Goal: Task Accomplishment & Management: Manage account settings

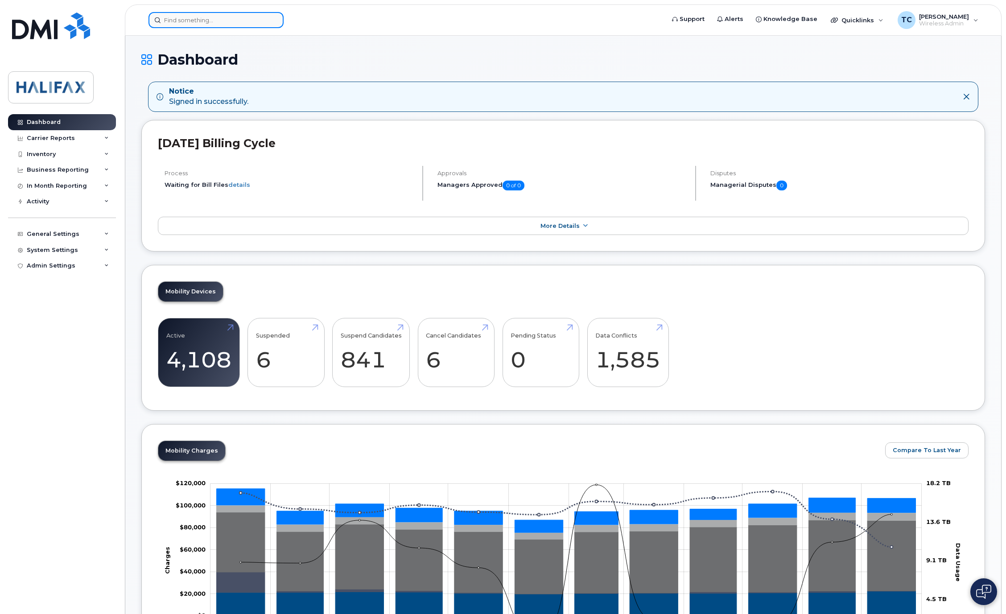
click at [173, 15] on input at bounding box center [215, 20] width 135 height 16
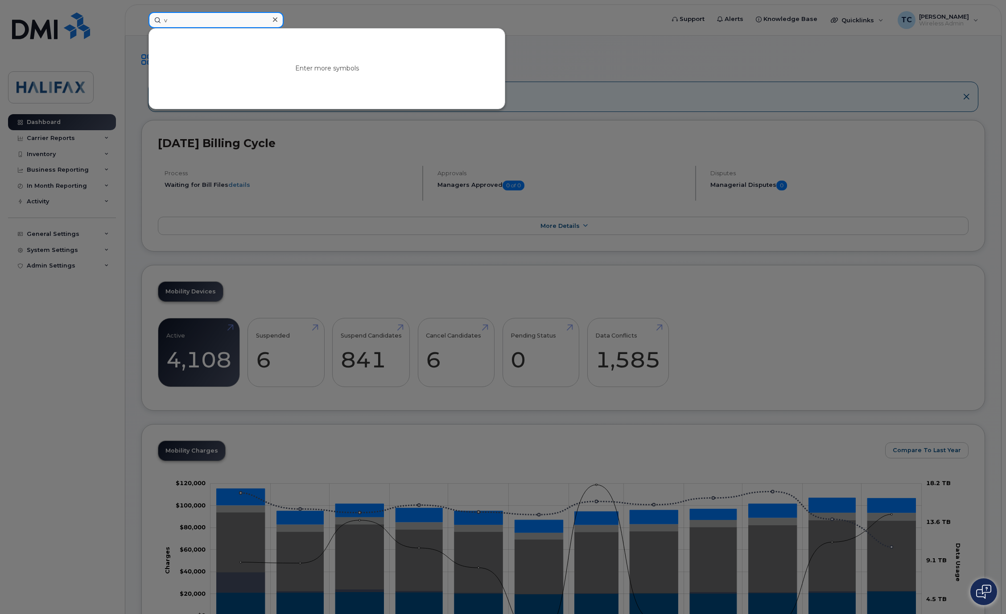
drag, startPoint x: 197, startPoint y: 17, endPoint x: 98, endPoint y: 19, distance: 99.4
click at [141, 20] on div "v Enter more symbols" at bounding box center [403, 20] width 524 height 16
type input "v"
paste input
click at [229, 18] on input at bounding box center [215, 20] width 135 height 16
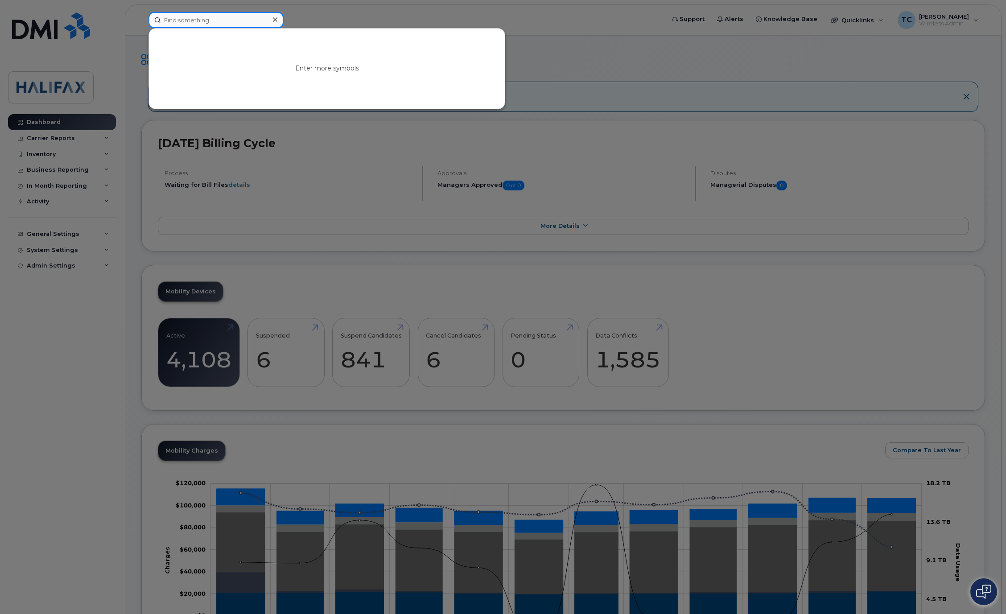
paste input
click at [217, 21] on input at bounding box center [215, 20] width 135 height 16
paste input "89302610206001211225"
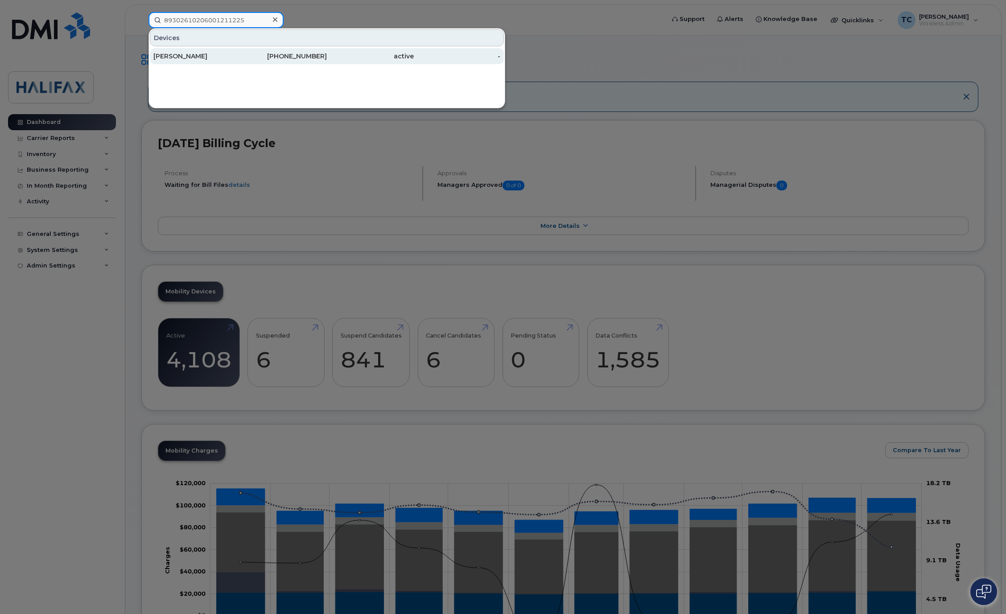
type input "89302610206001211225"
click at [196, 55] on div "[PERSON_NAME]" at bounding box center [196, 56] width 87 height 9
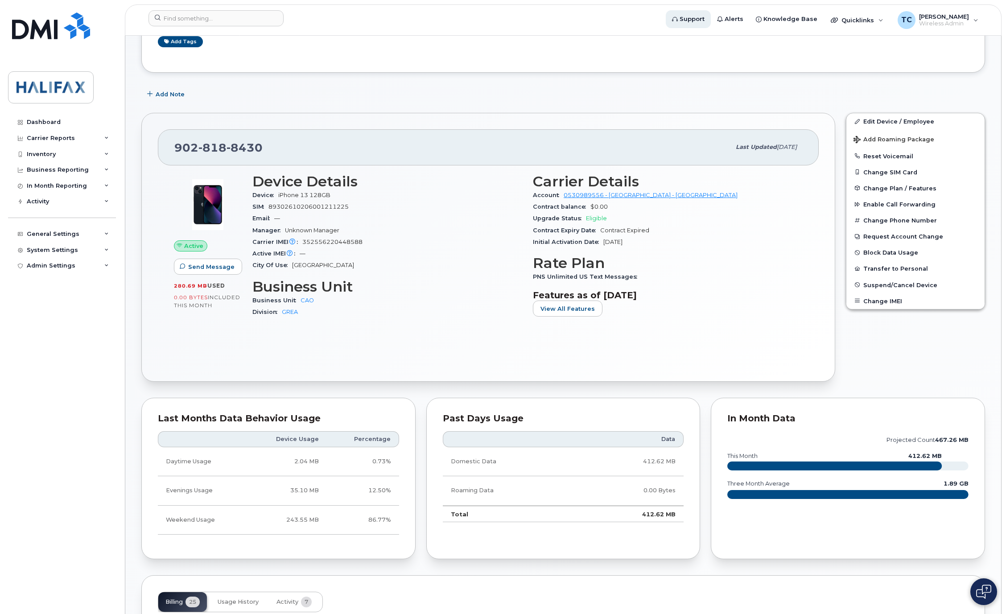
scroll to position [67, 0]
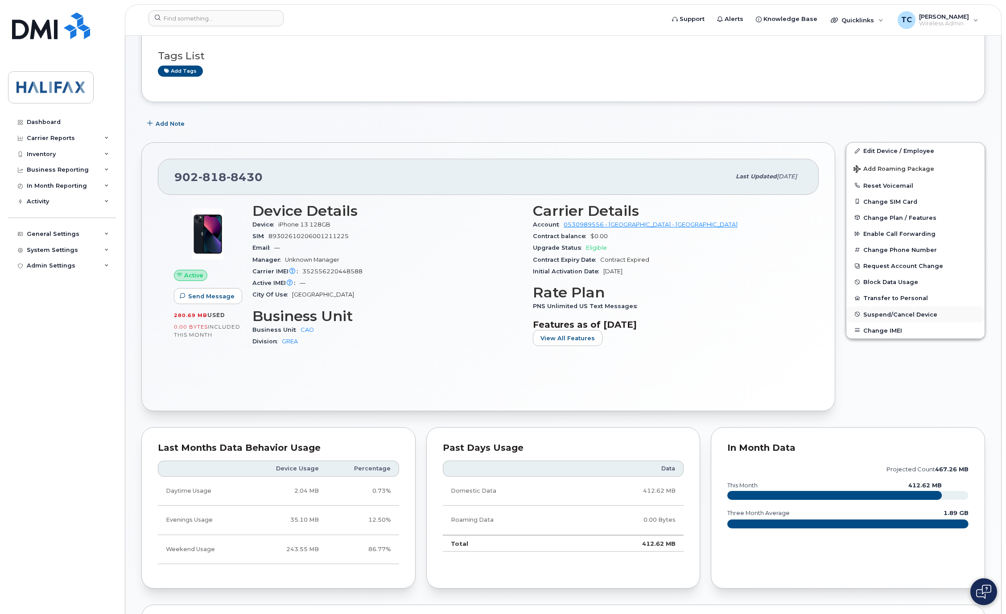
click at [880, 312] on button "Suspend/Cancel Device" at bounding box center [915, 314] width 138 height 16
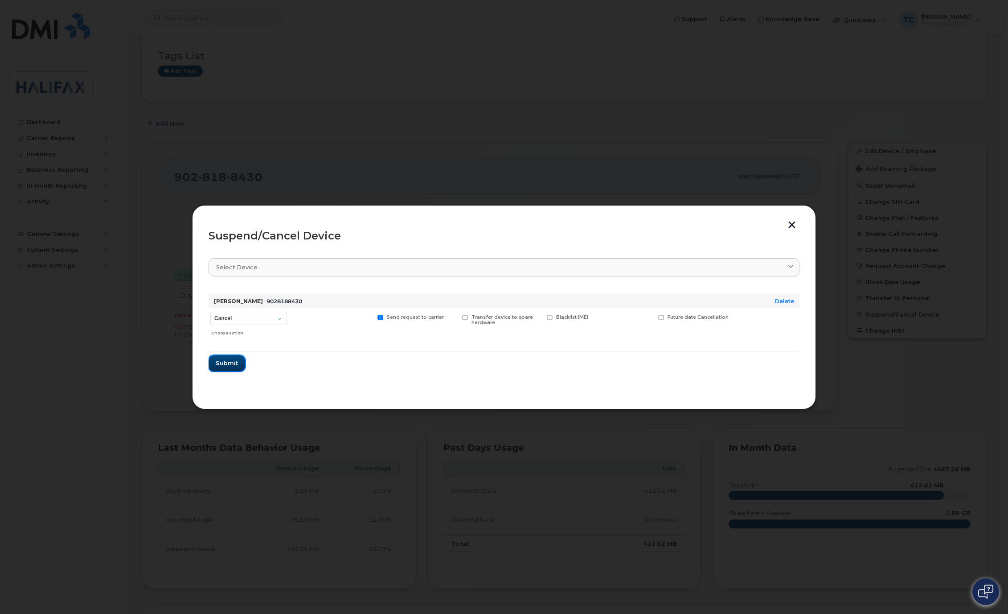
click at [225, 365] on span "Submit" at bounding box center [227, 363] width 22 height 8
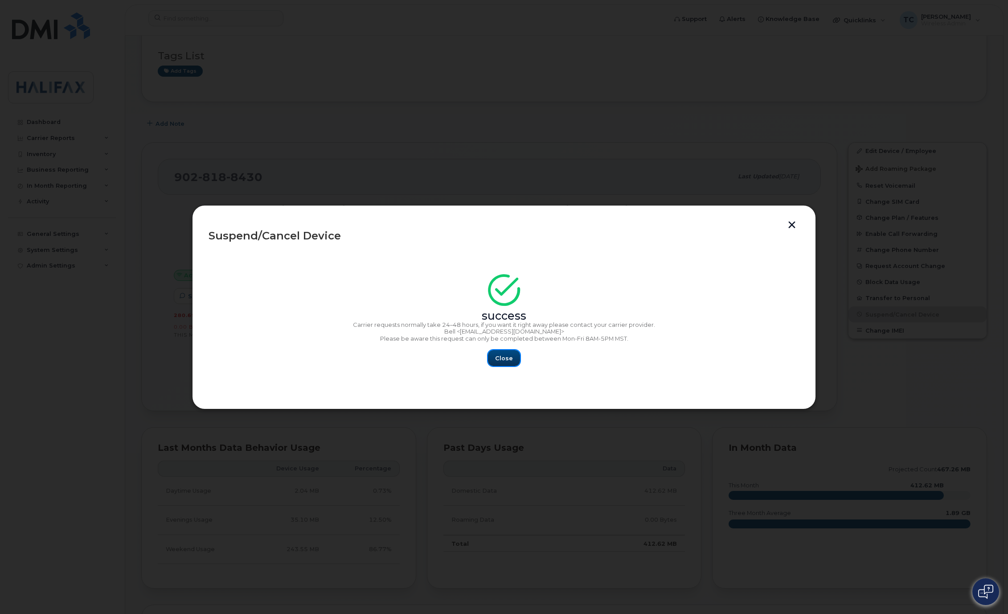
click at [506, 362] on span "Close" at bounding box center [504, 358] width 18 height 8
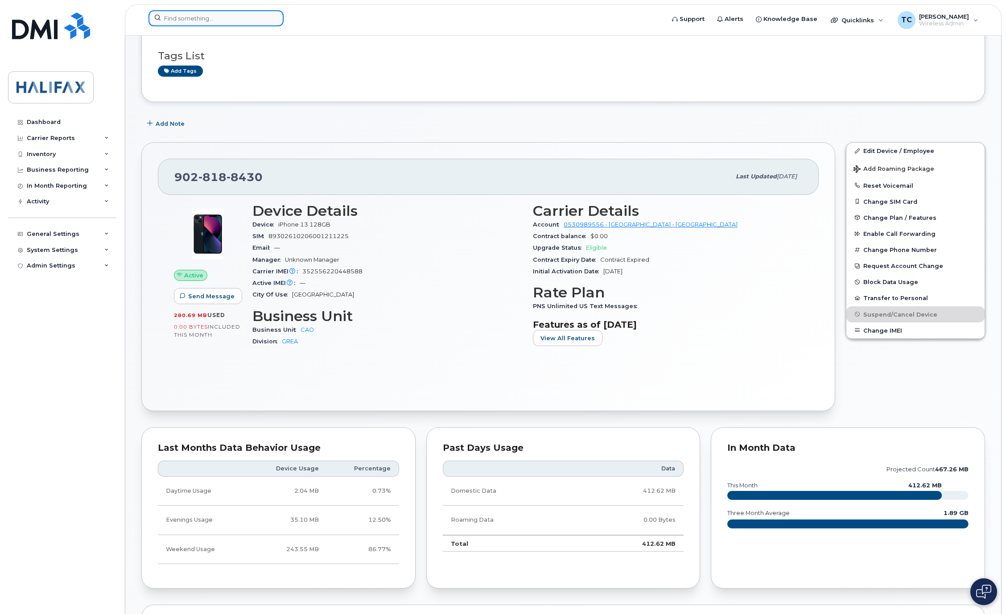
click at [181, 19] on input at bounding box center [215, 18] width 135 height 16
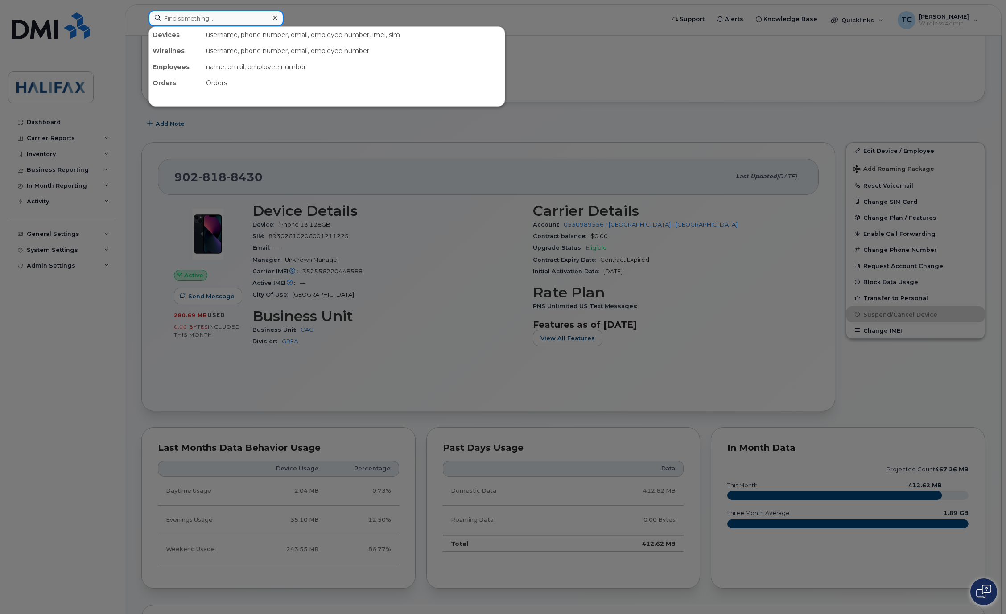
paste input "89302610206001211225"
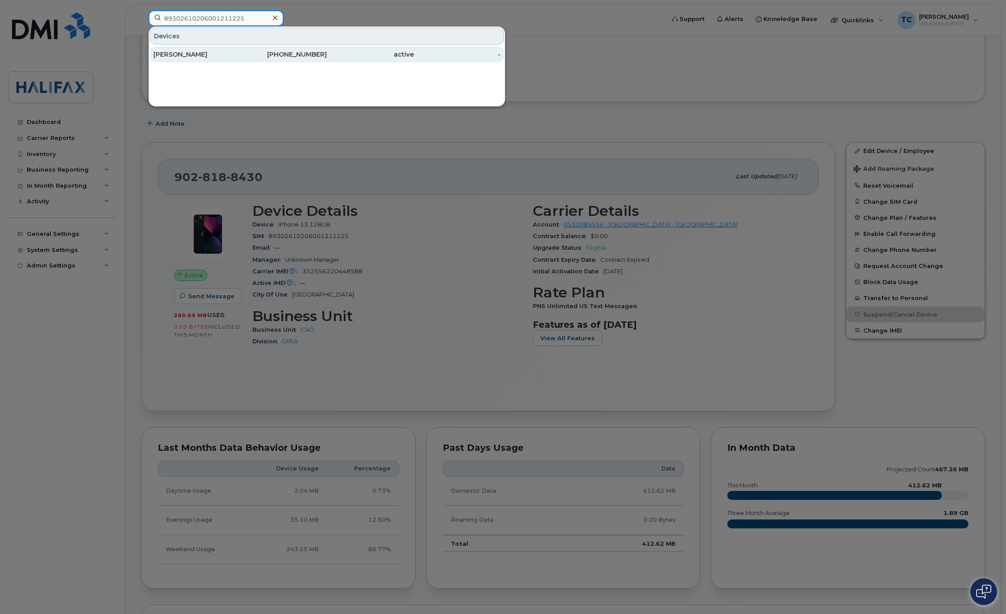
type input "89302610206001211225"
click at [185, 56] on div "[PERSON_NAME]" at bounding box center [196, 54] width 87 height 9
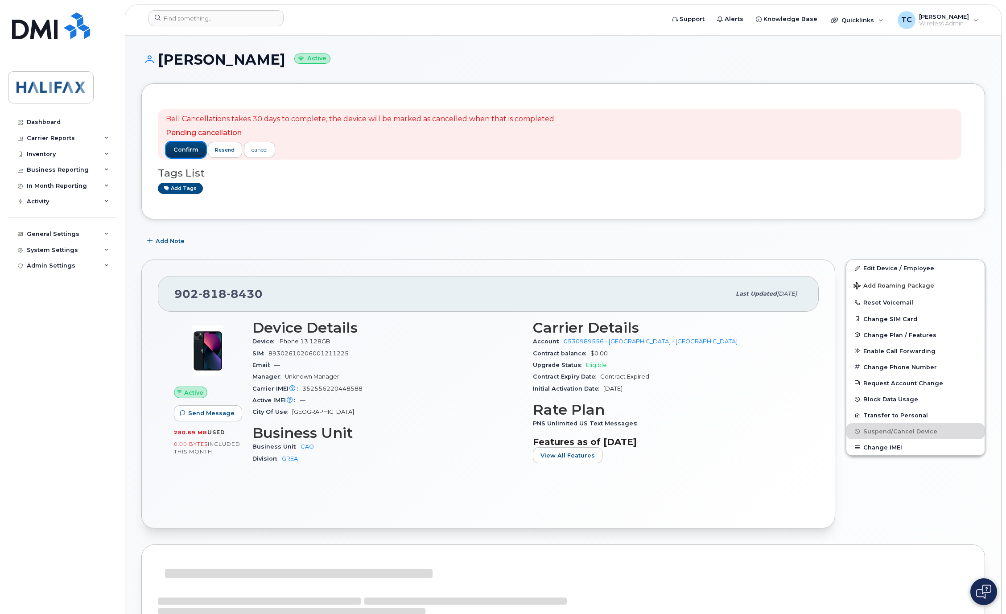
click at [189, 150] on span "confirm" at bounding box center [185, 150] width 25 height 8
